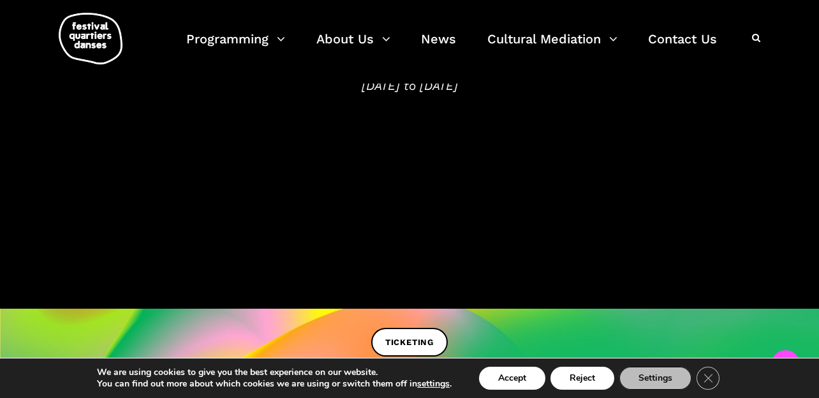
scroll to position [241, 0]
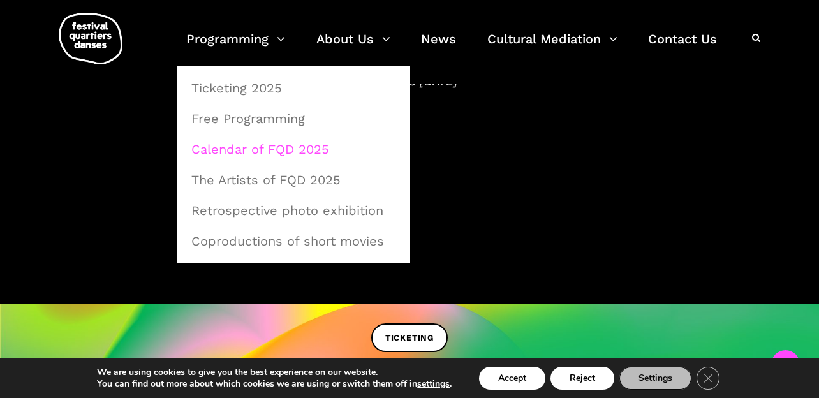
click at [268, 147] on link "Calendar of FQD 2025" at bounding box center [293, 149] width 219 height 29
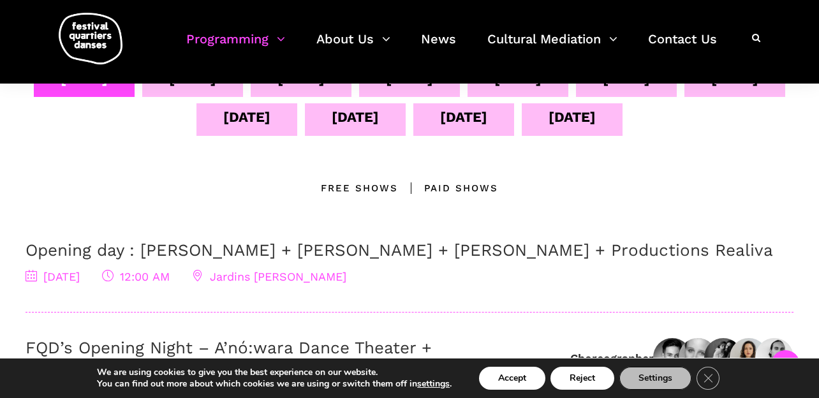
scroll to position [310, 0]
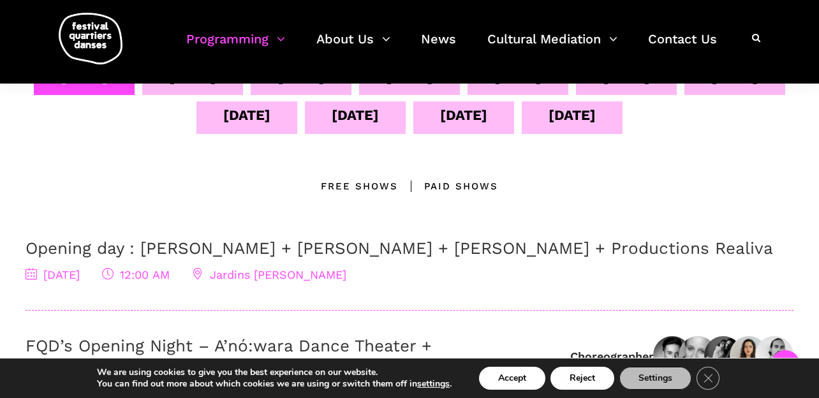
click at [406, 119] on div "Sept 12" at bounding box center [355, 117] width 101 height 32
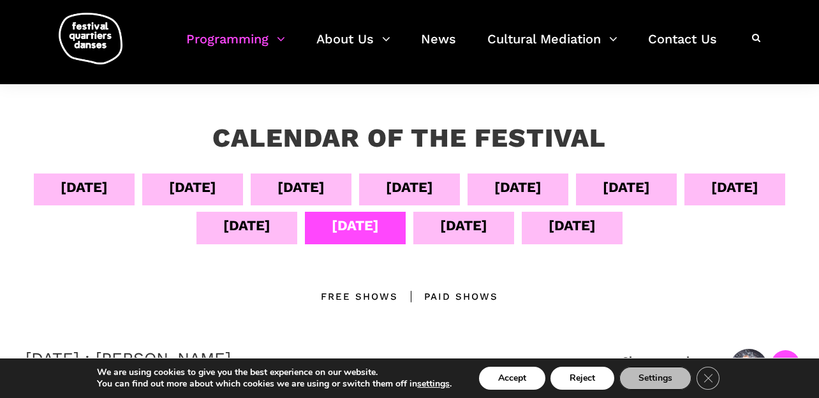
scroll to position [156, 0]
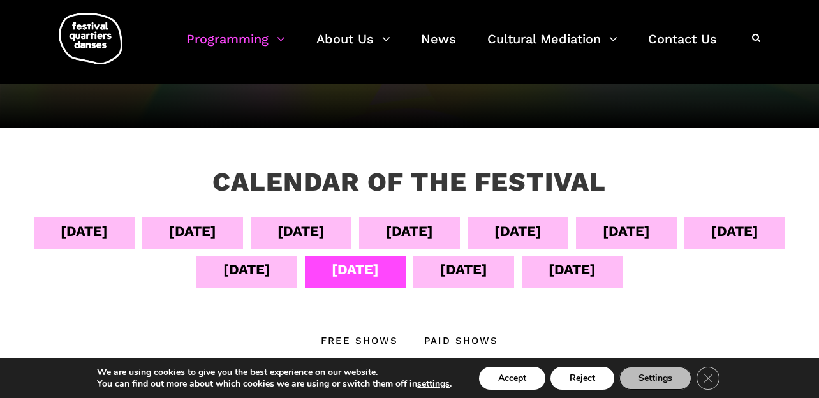
click at [487, 274] on div "Sept 13" at bounding box center [463, 269] width 47 height 22
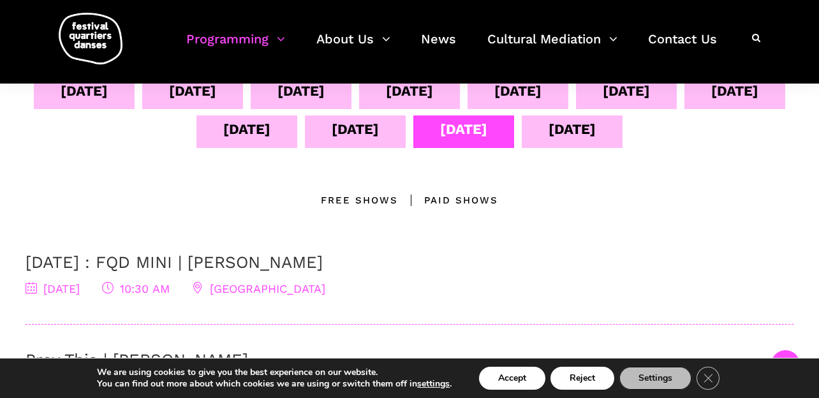
scroll to position [270, 0]
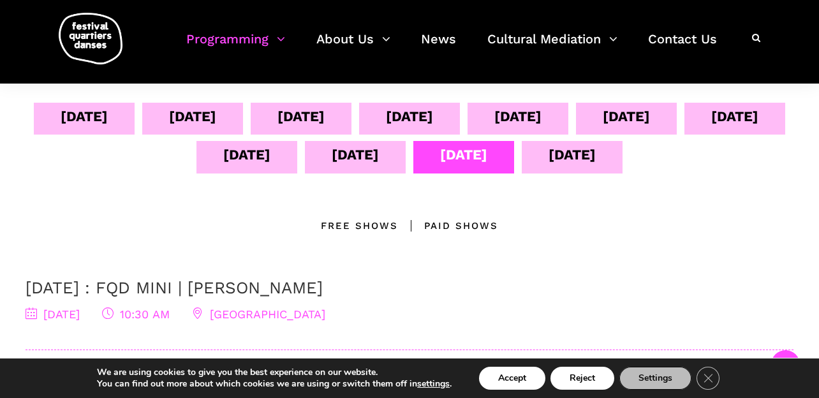
click at [596, 160] on div "Sept 14" at bounding box center [572, 155] width 47 height 22
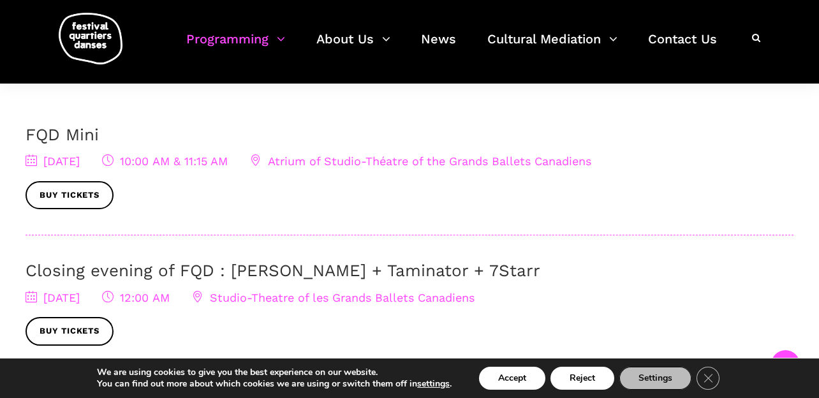
scroll to position [425, 0]
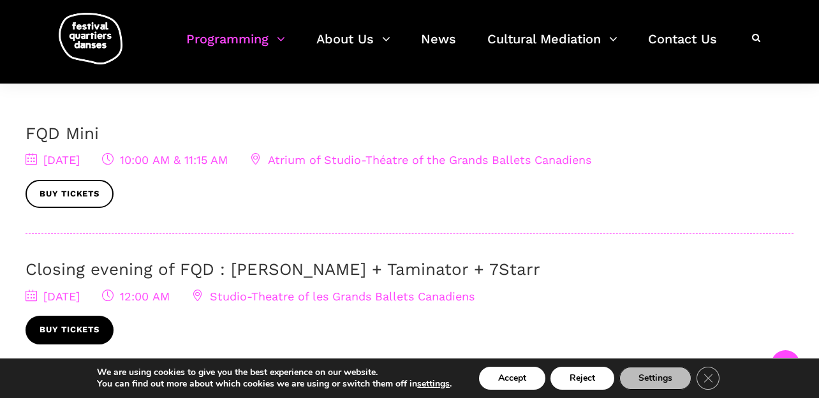
click at [84, 318] on link "Buy tickets" at bounding box center [70, 330] width 88 height 29
